Goal: Navigation & Orientation: Find specific page/section

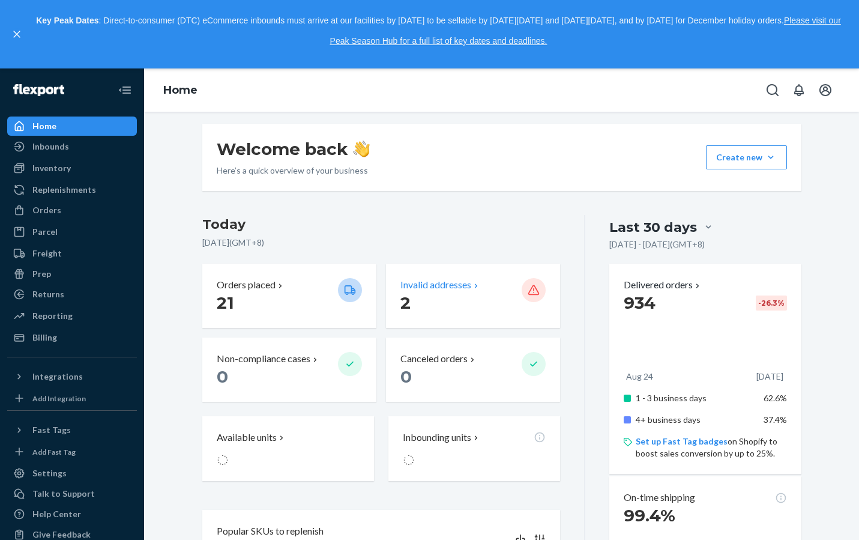
scroll to position [200, 0]
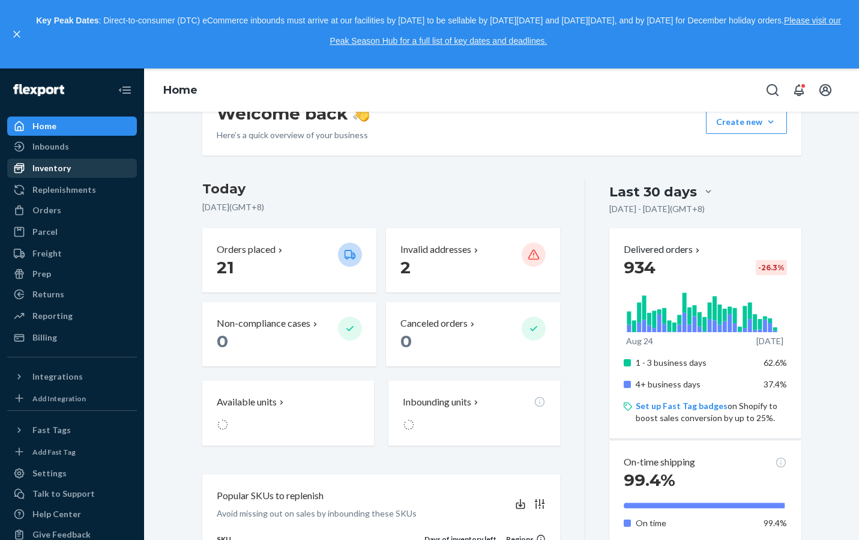
click at [53, 168] on div "Inventory" at bounding box center [51, 168] width 38 height 12
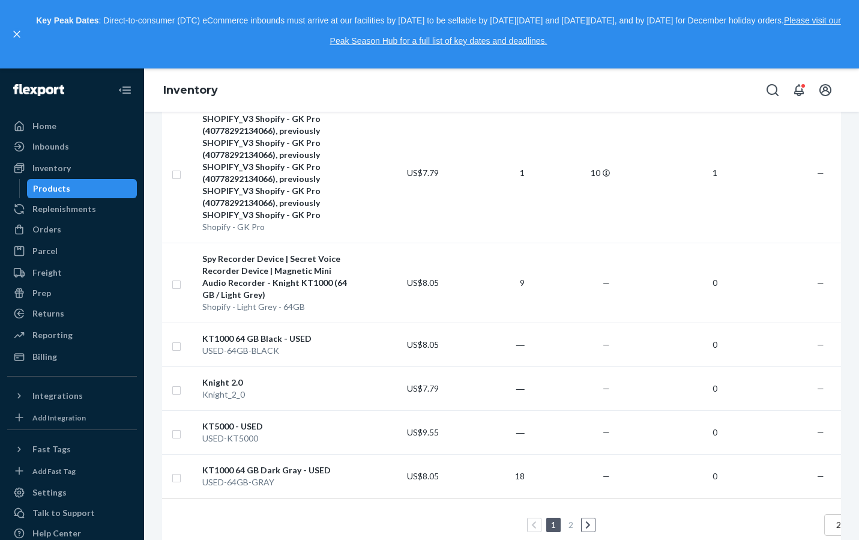
scroll to position [830, 0]
